Goal: Information Seeking & Learning: Find specific fact

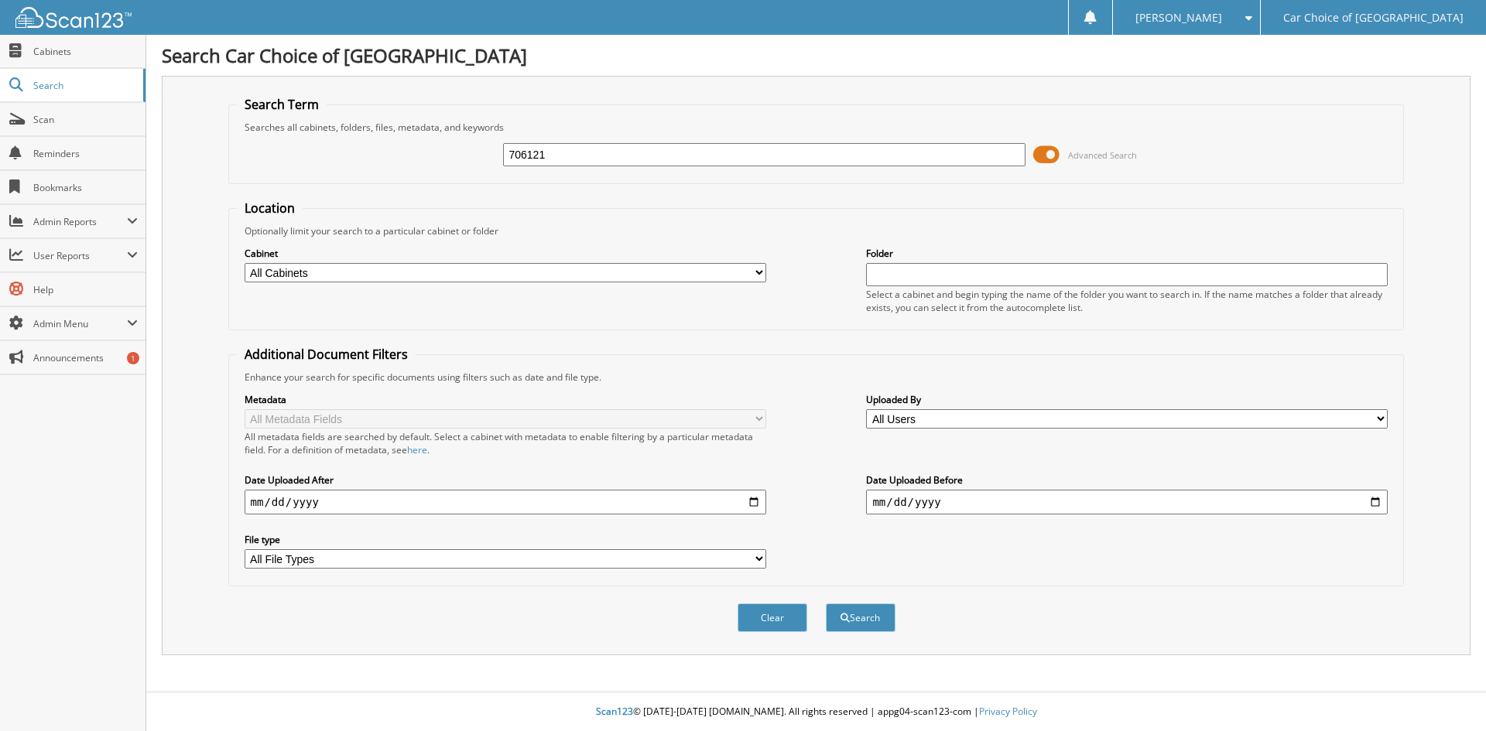
type input "706121"
click at [826, 604] on button "Search" at bounding box center [861, 618] width 70 height 29
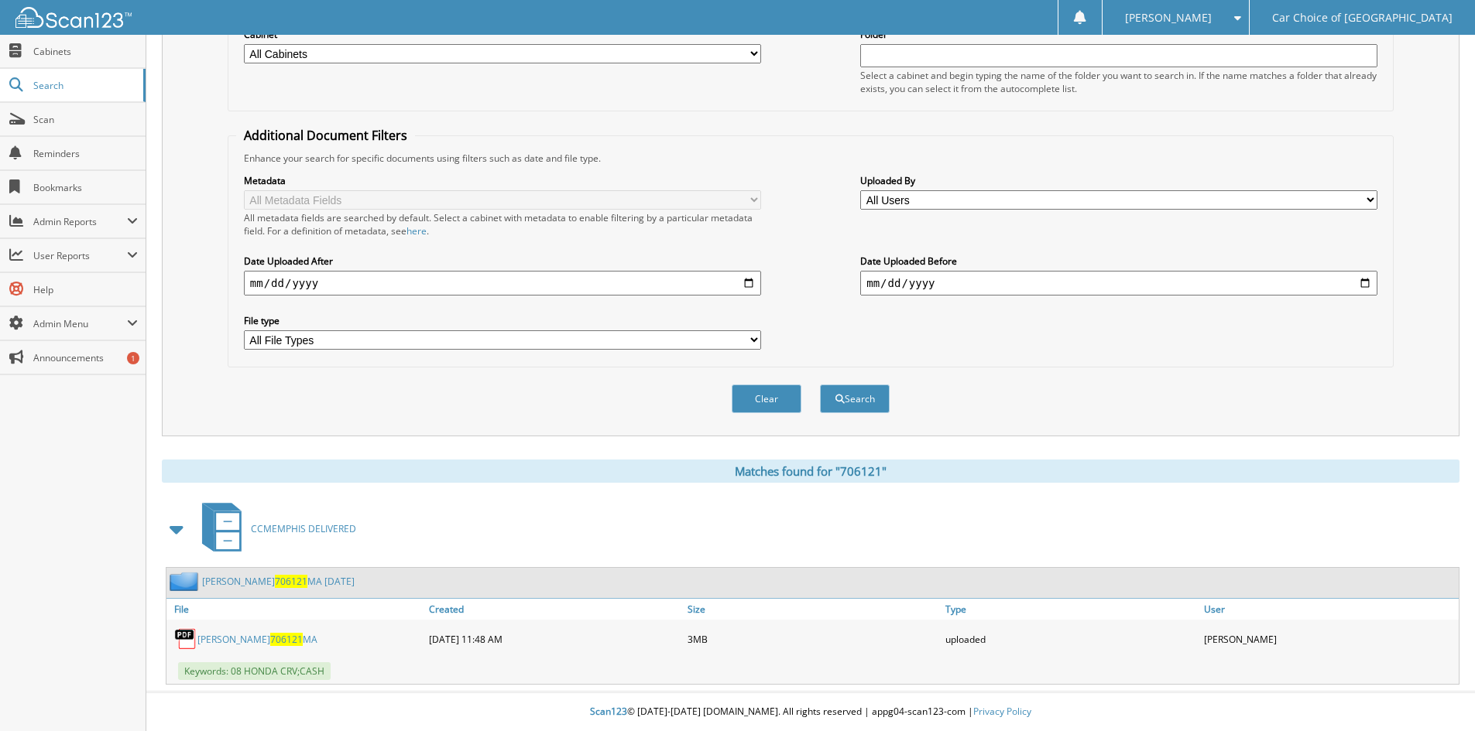
click at [324, 584] on link "[PERSON_NAME] 706121 MA [DATE]" at bounding box center [278, 581] width 152 height 13
